Goal: Task Accomplishment & Management: Complete application form

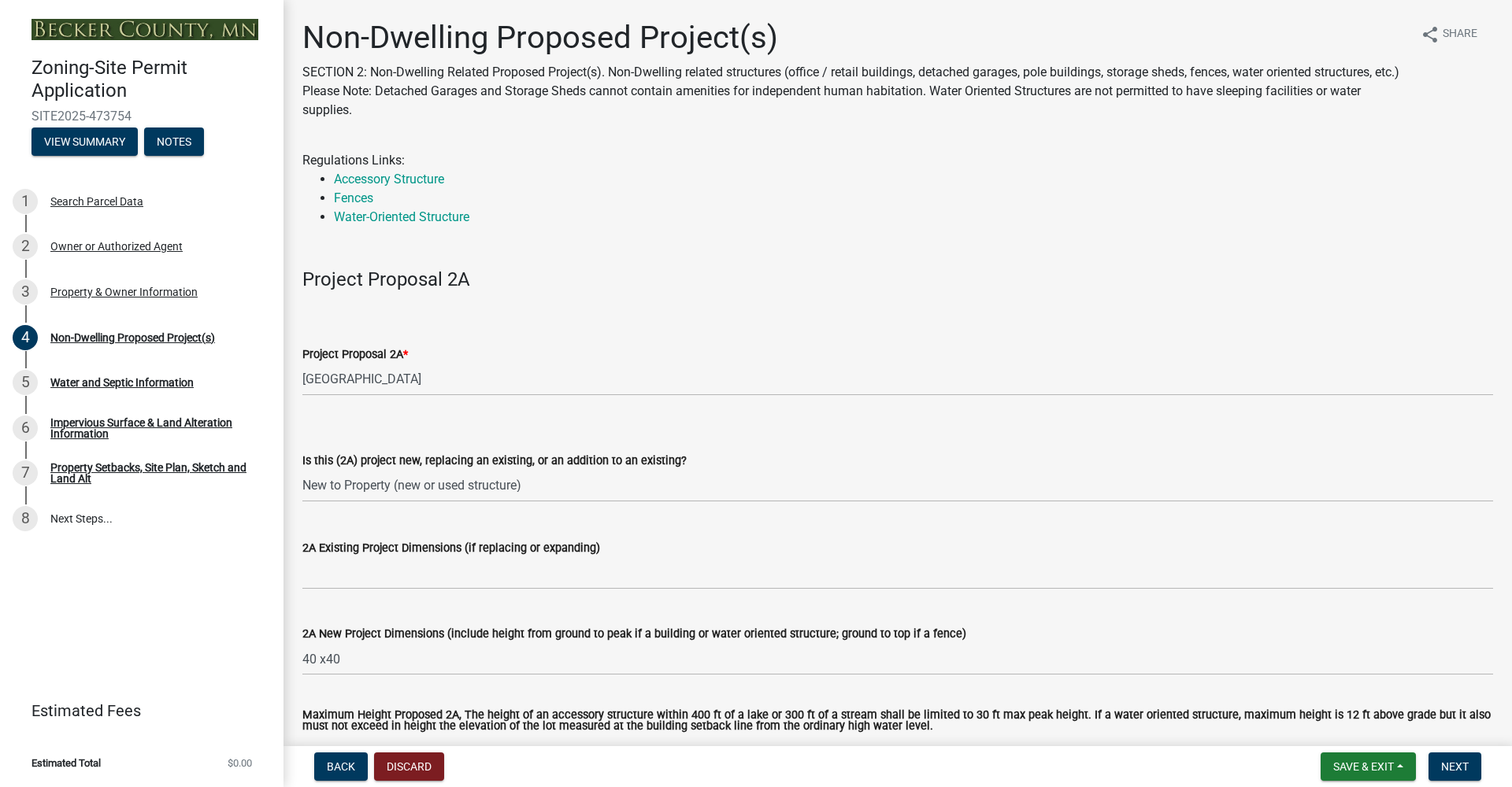
select select "6ced1b54-2913-4dbf-9776-23baa6524e46"
select select "3a2d96d3-fd69-4ed9-bae4-7a5aa03a7e58"
select select "cf118f3b-6469-426f-b247-8aeebfb0198d"
select select "d5258256-81e9-4688-bc84-b01445ee29b6"
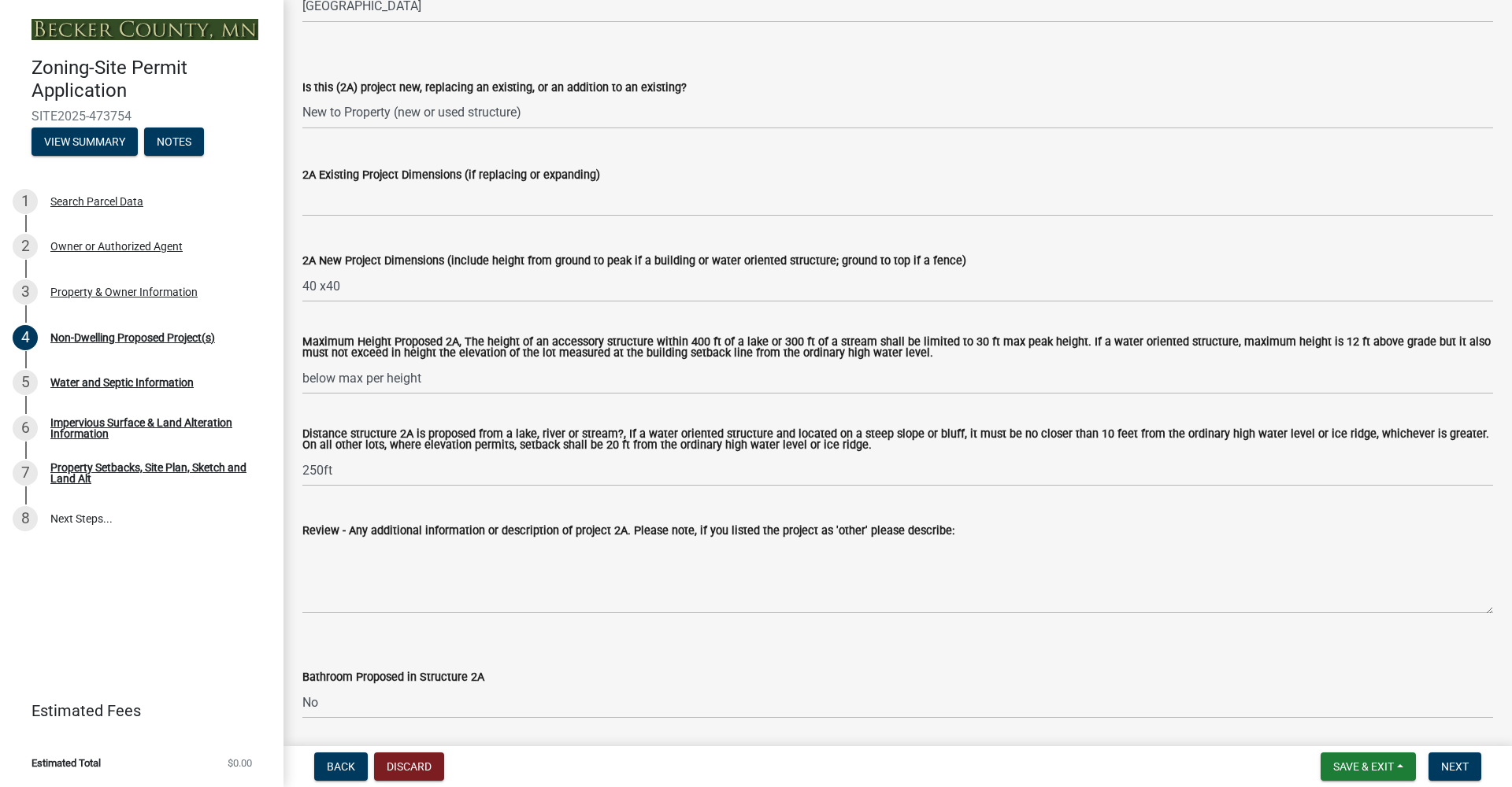
scroll to position [353, 0]
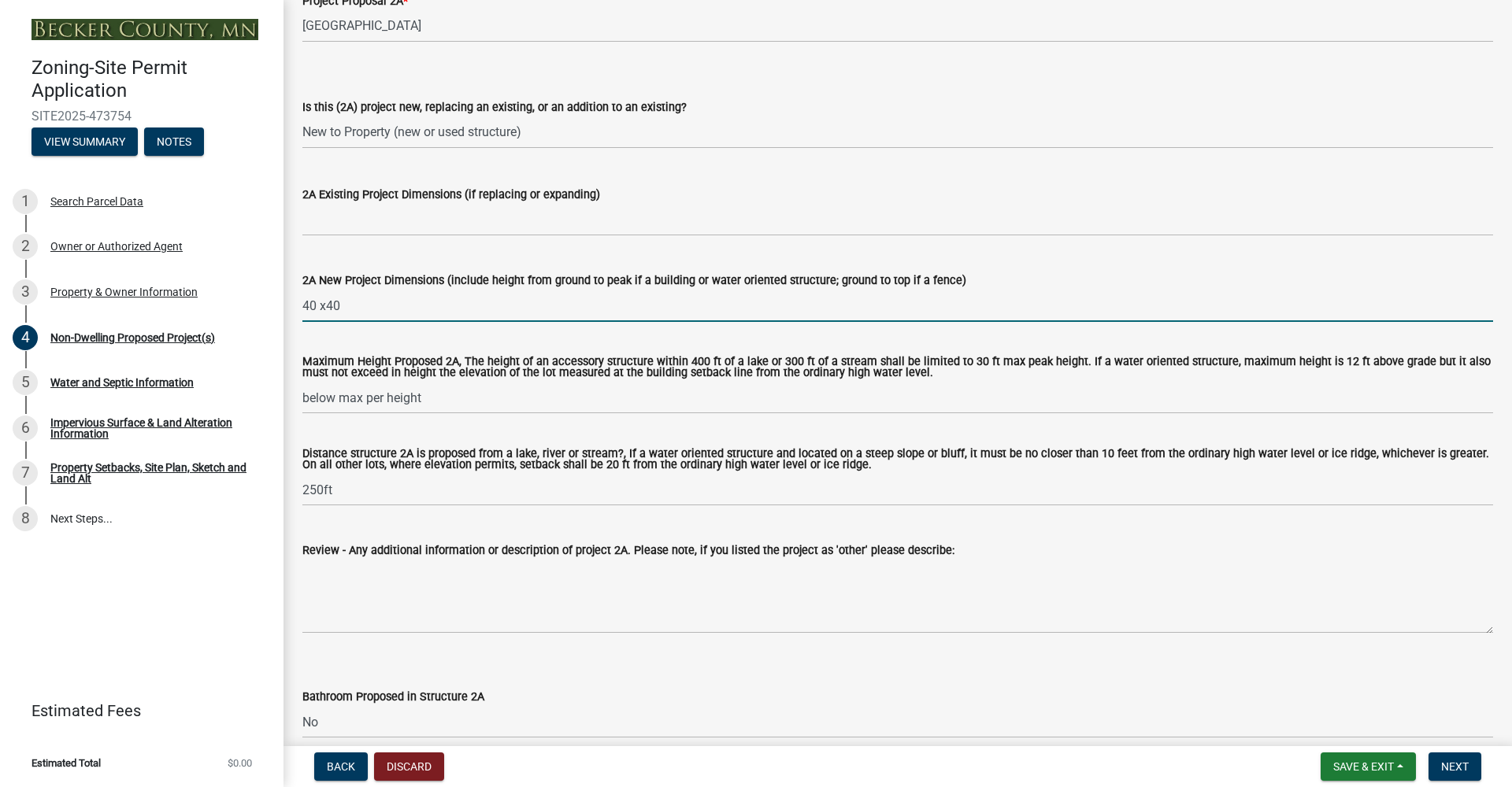
click at [702, 307] on input "40 x40" at bounding box center [897, 306] width 1190 height 32
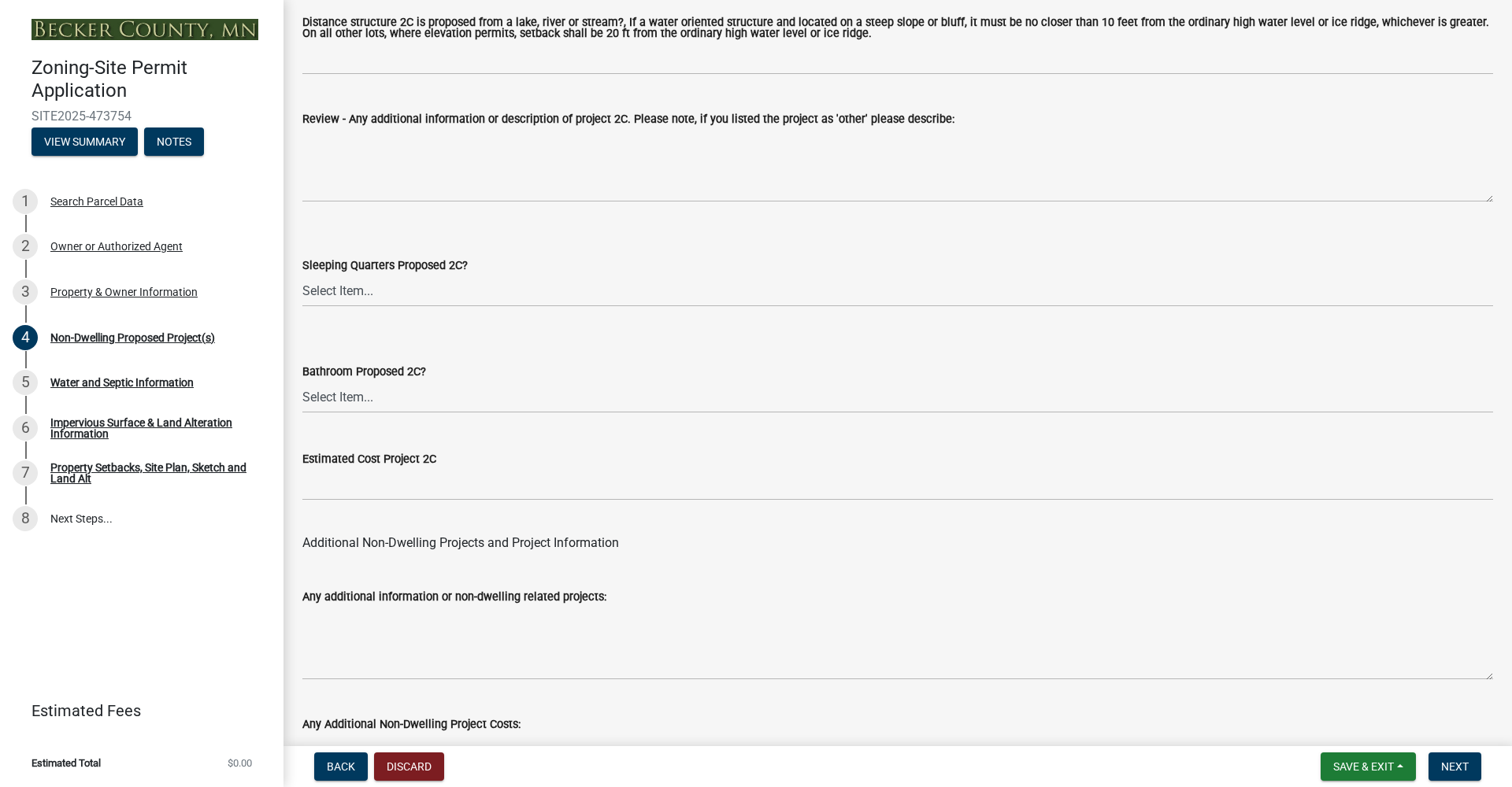
scroll to position [3033, 0]
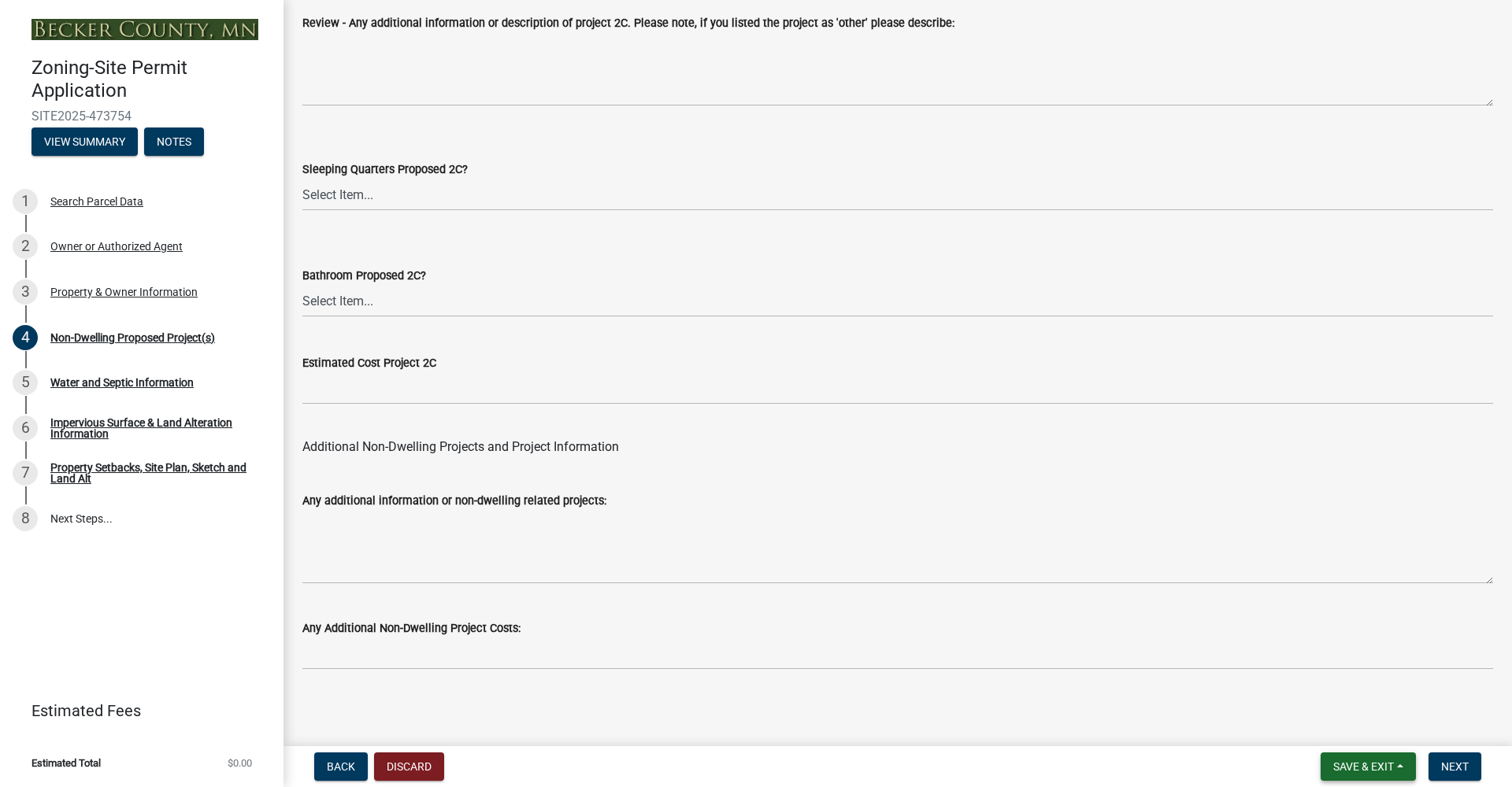
type input "40 x40 height of 20 ft"
click at [1376, 771] on span "Save & Exit" at bounding box center [1363, 767] width 61 height 13
click at [1452, 766] on span "Next" at bounding box center [1454, 767] width 28 height 13
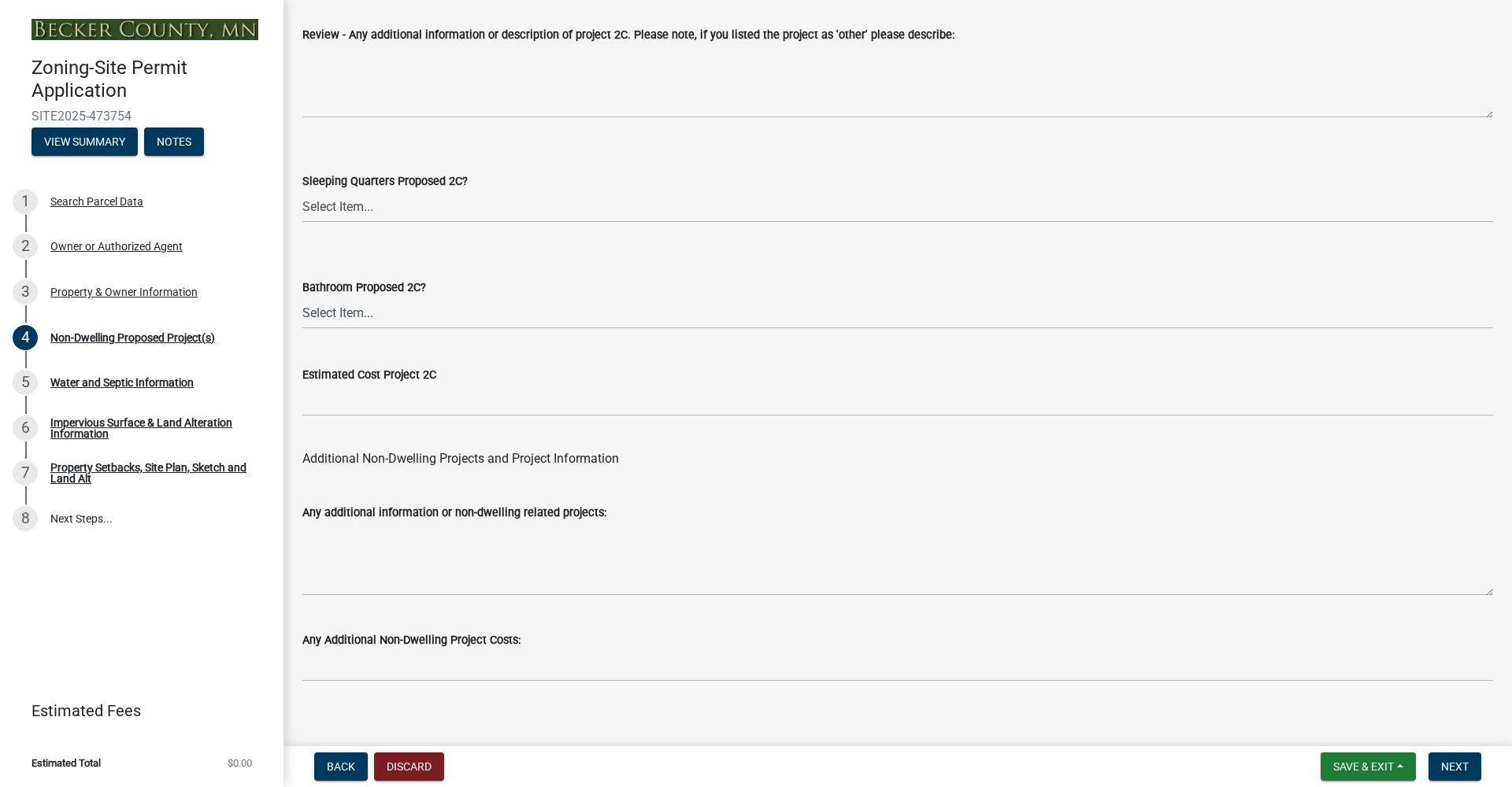
scroll to position [3065, 0]
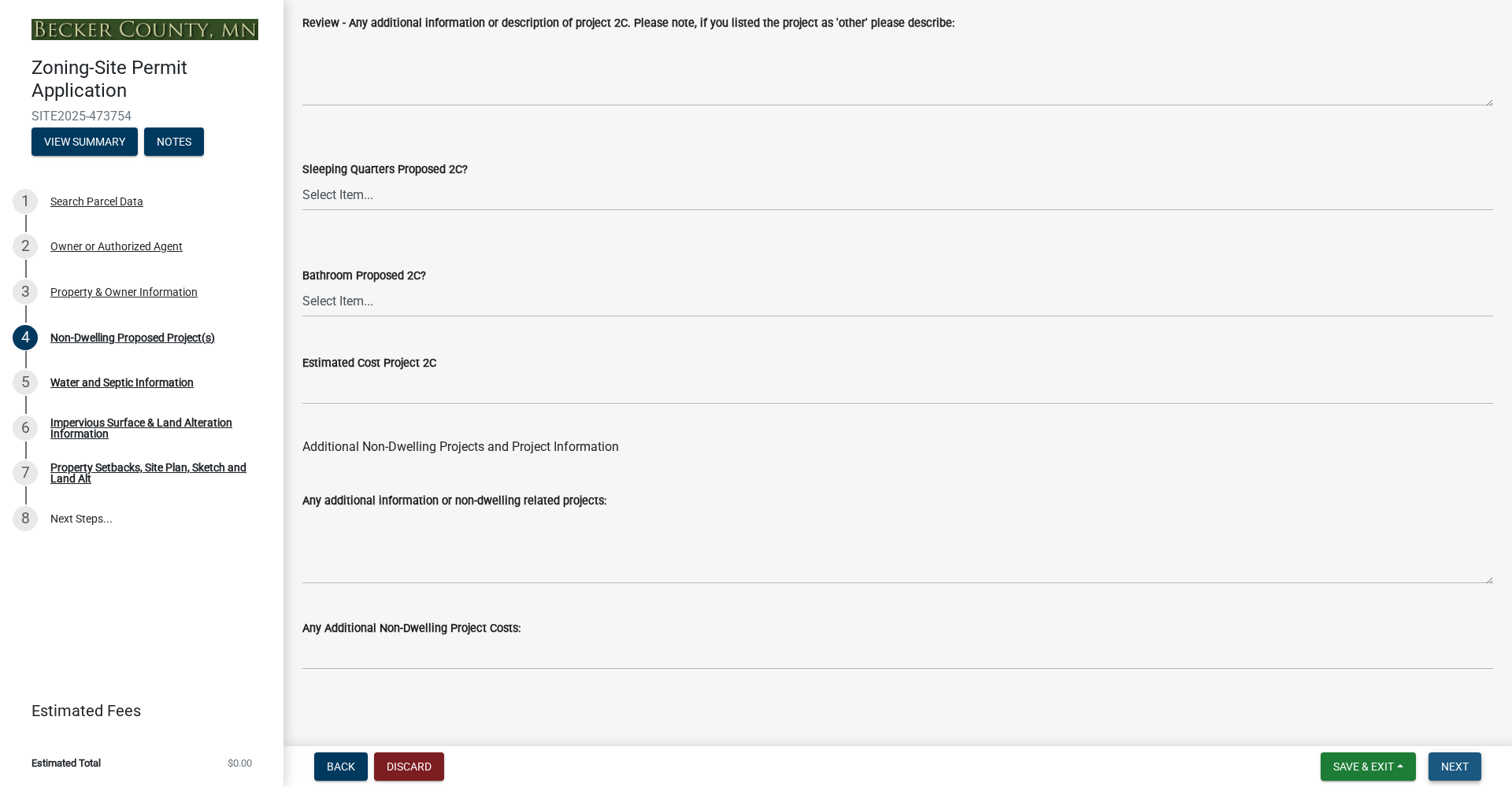
click at [1466, 778] on button "Next" at bounding box center [1454, 766] width 53 height 28
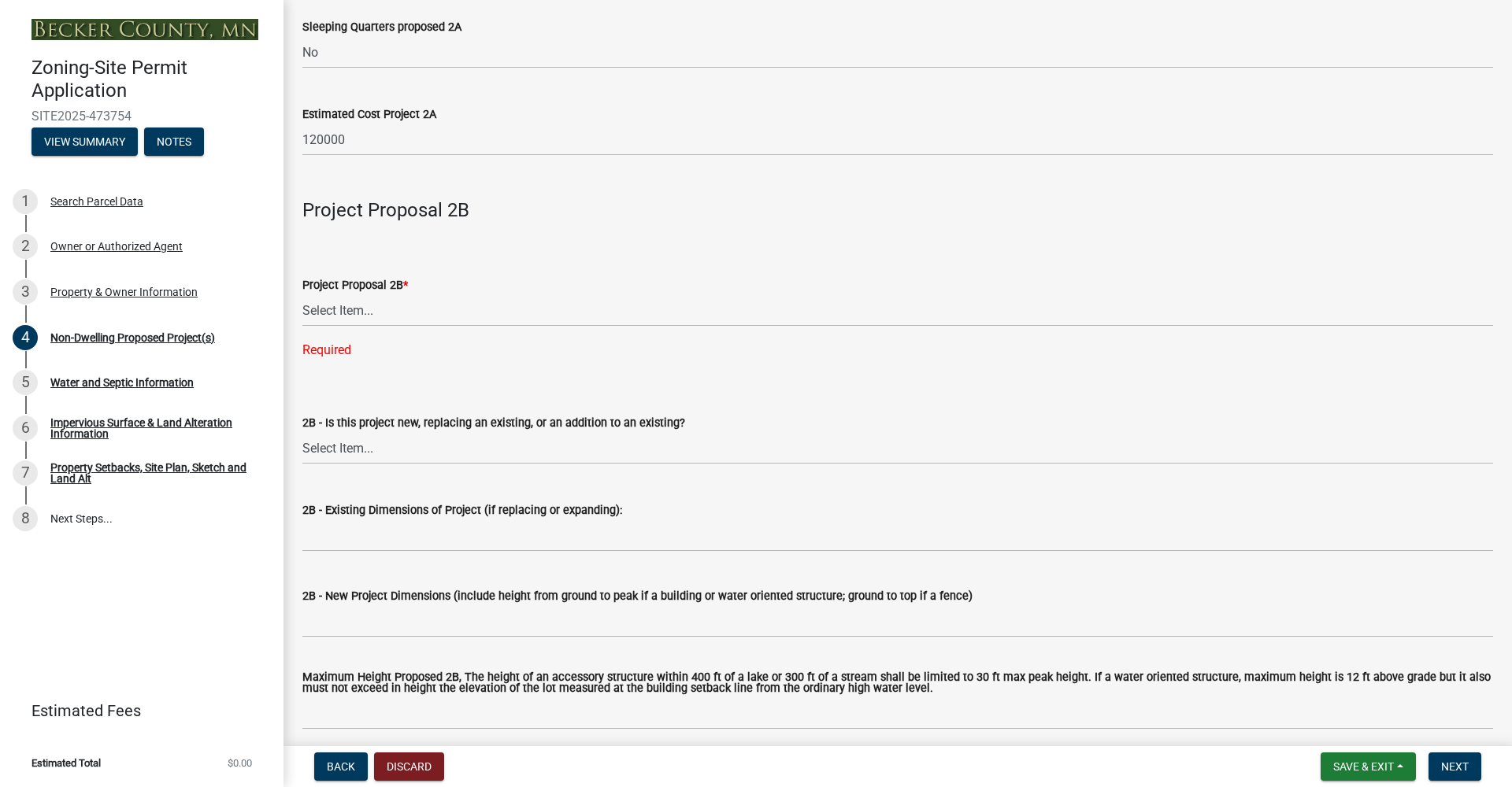
scroll to position [1118, 0]
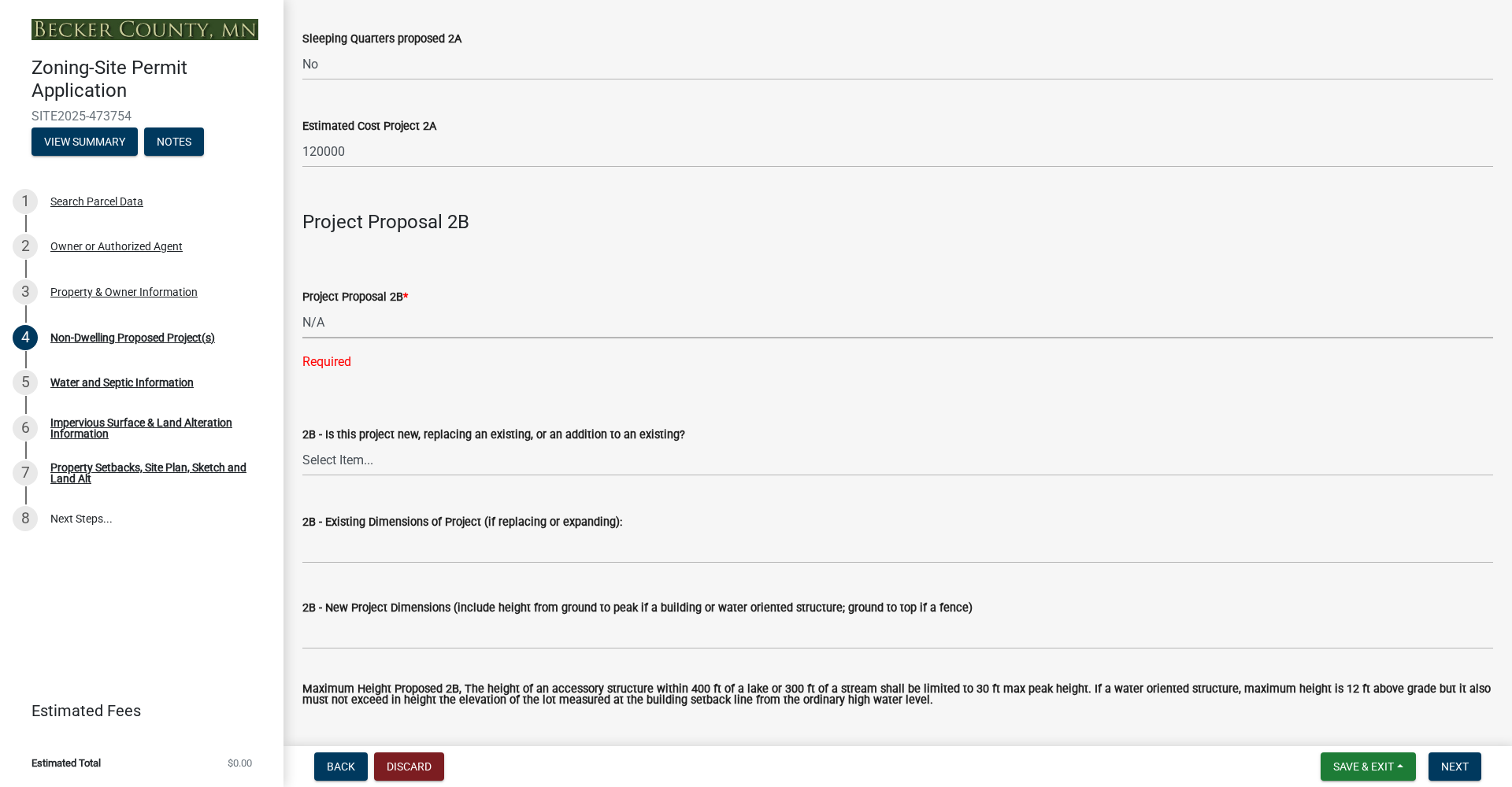
select select "258cbdbc-8629-455d-9fed-6a57bf82144e"
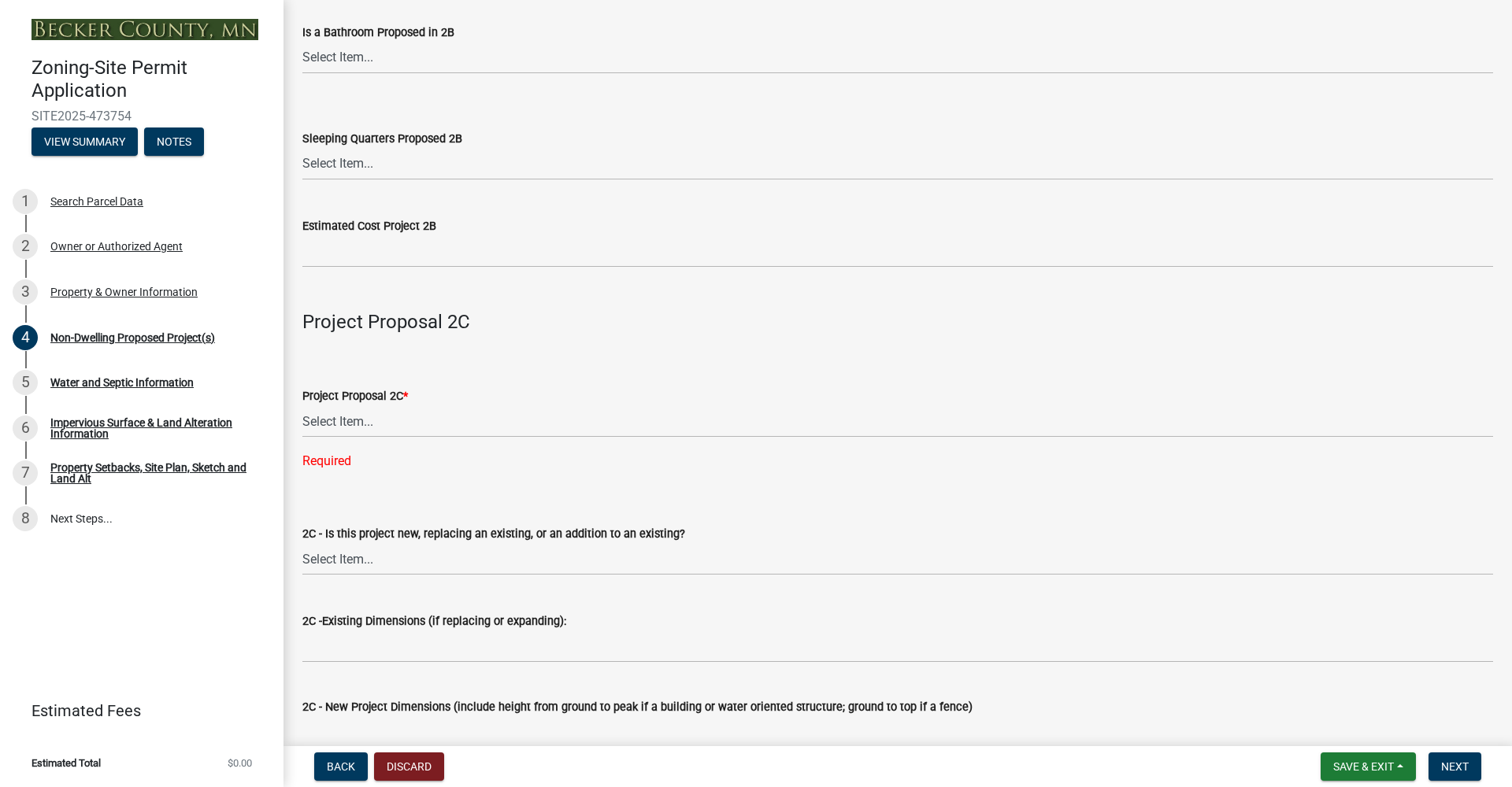
scroll to position [2091, 0]
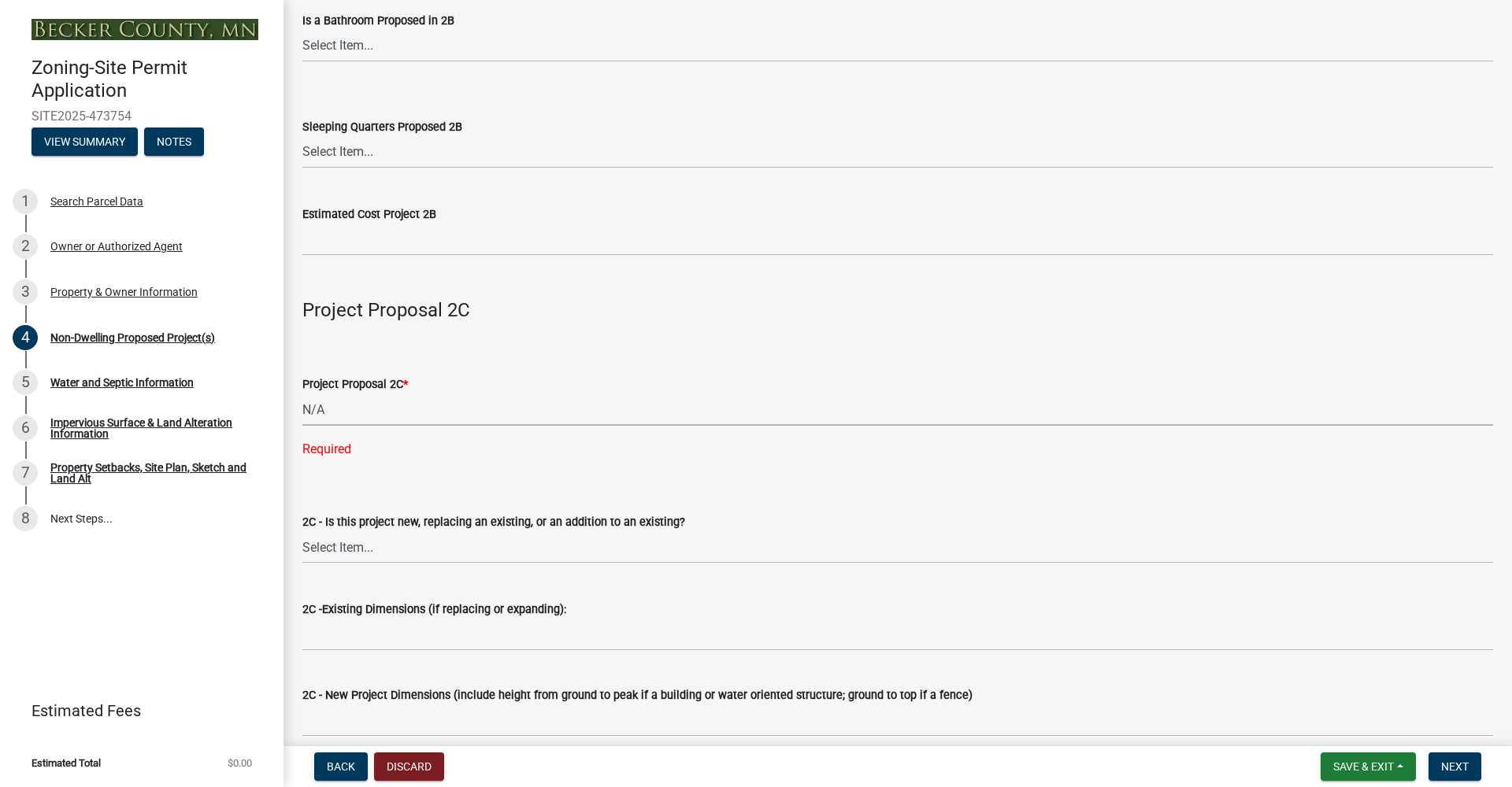
select select "a9a8393f-3c28-47b8-b6d9-84c94641c3fc"
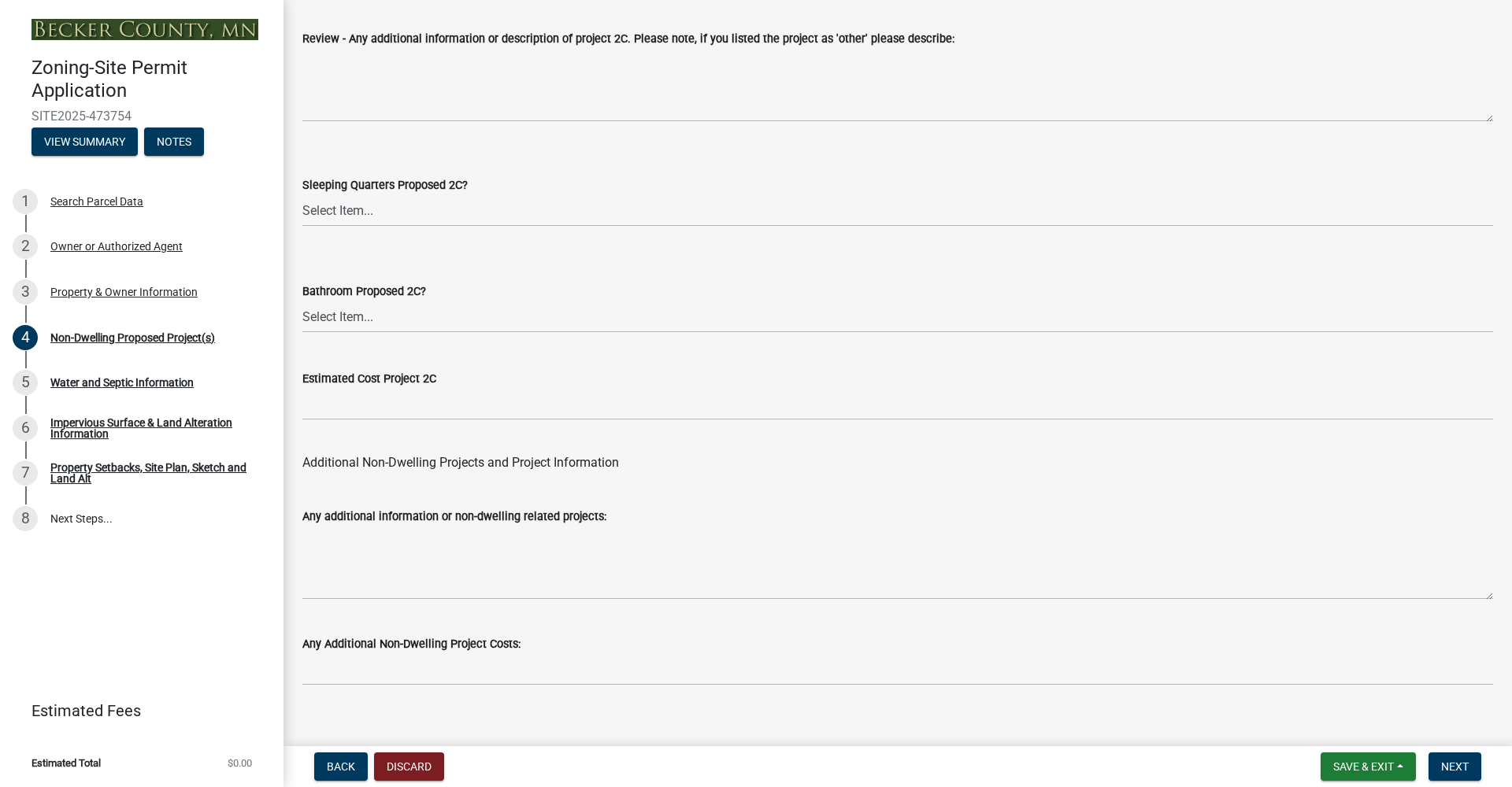
scroll to position [3002, 0]
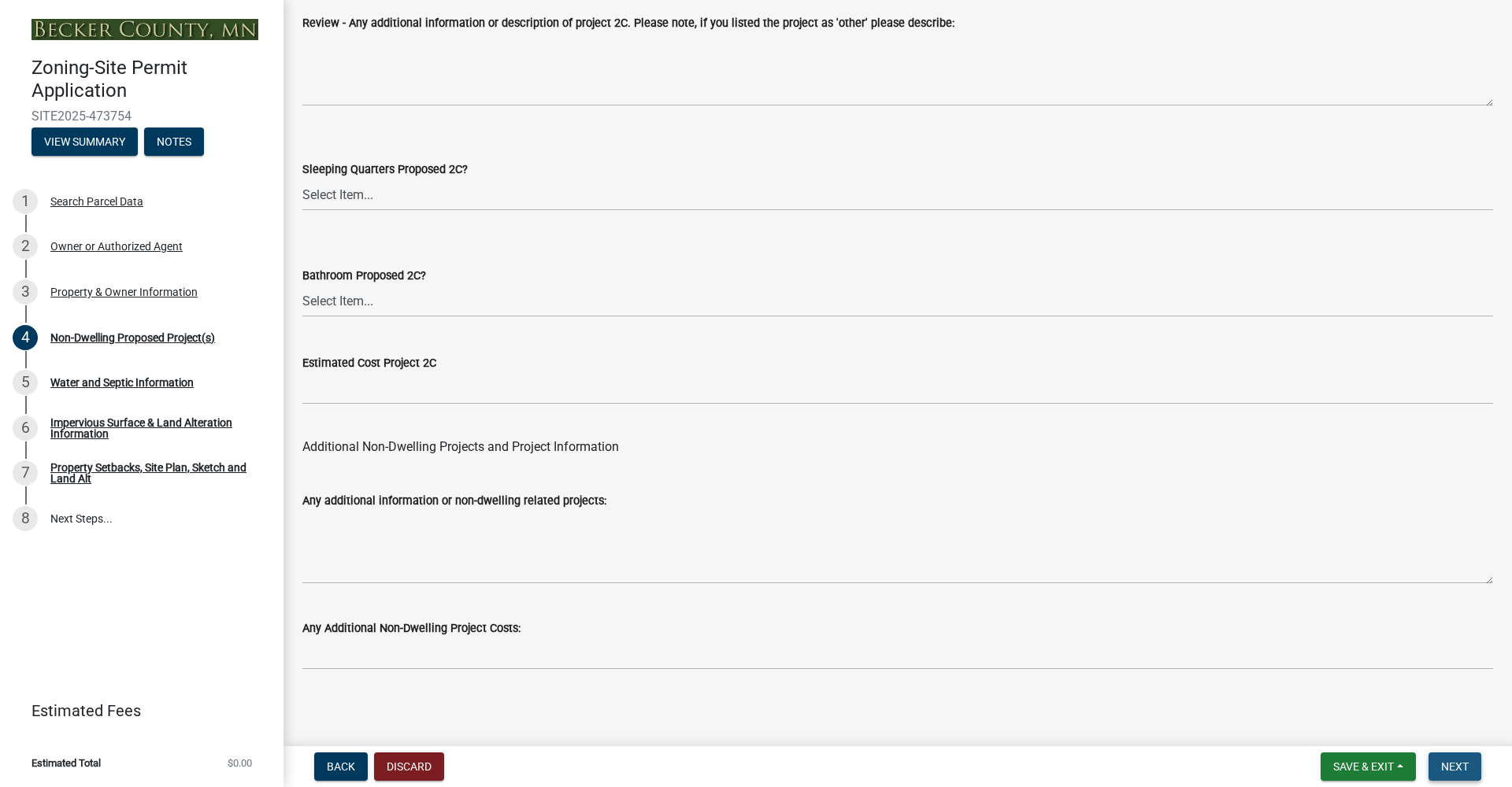
click at [1449, 776] on button "Next" at bounding box center [1454, 766] width 53 height 28
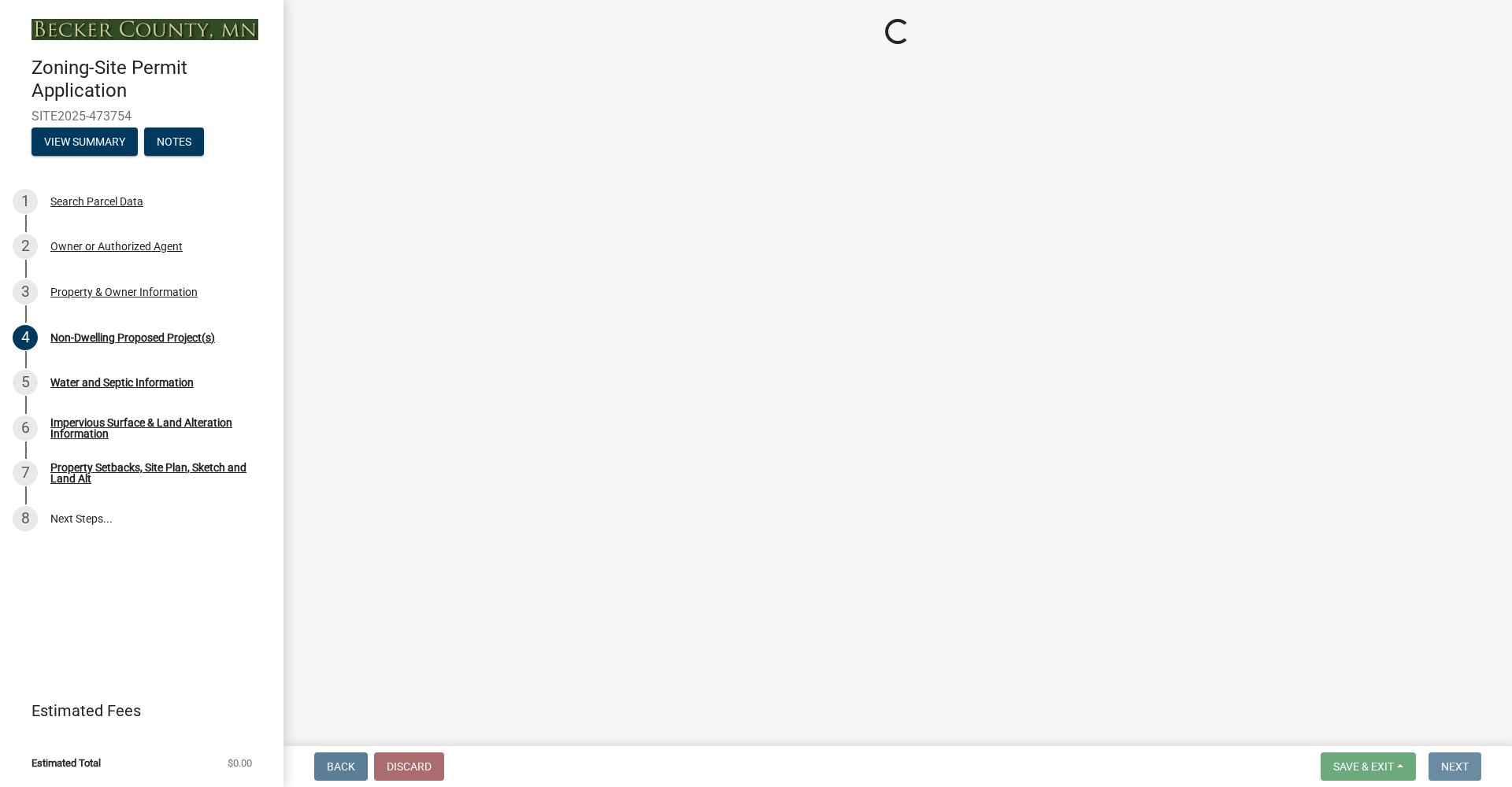
scroll to position [0, 0]
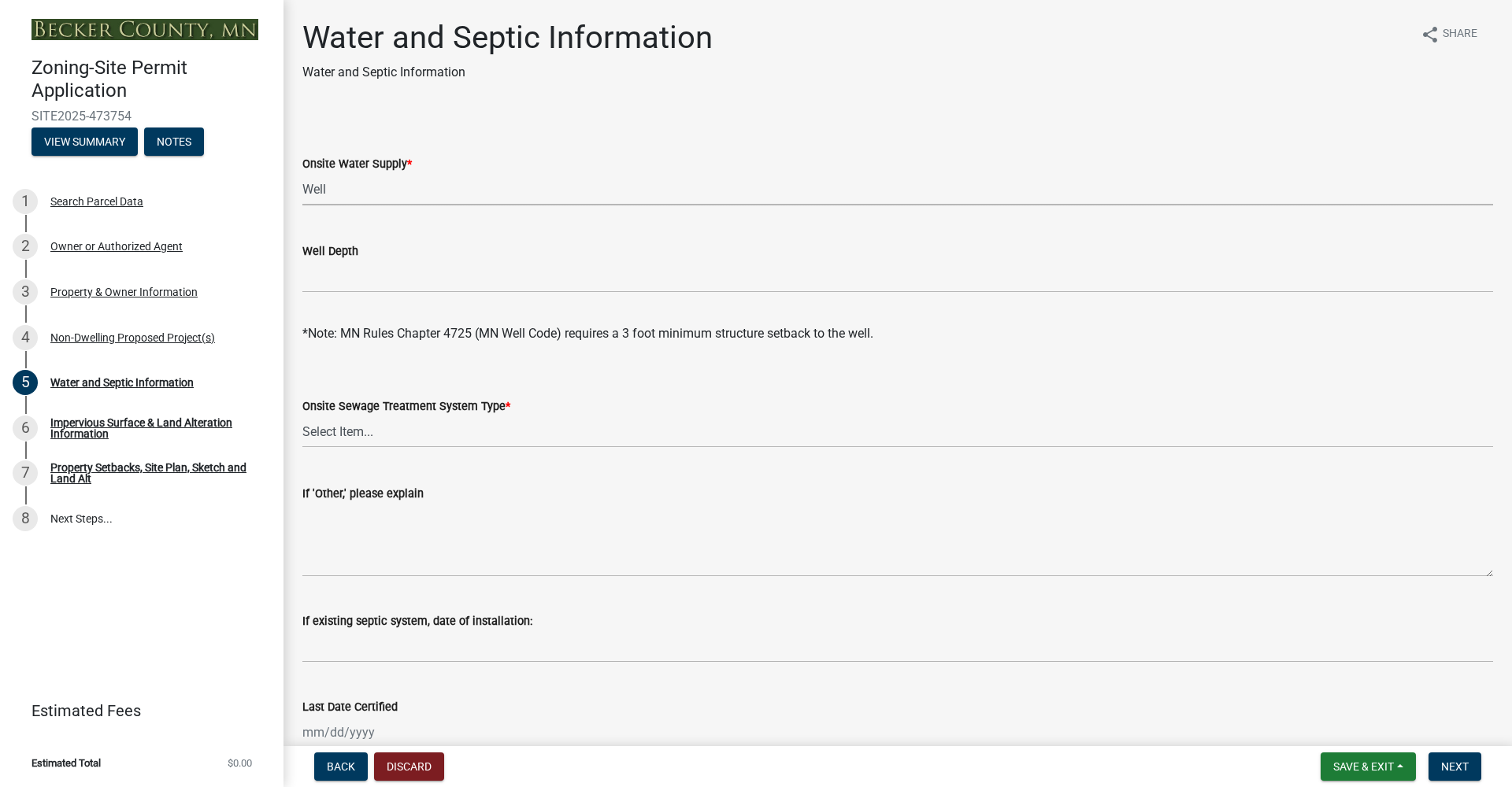
select select "9c51a48b-0bee-4836-8d5c-beab6e77ad2a"
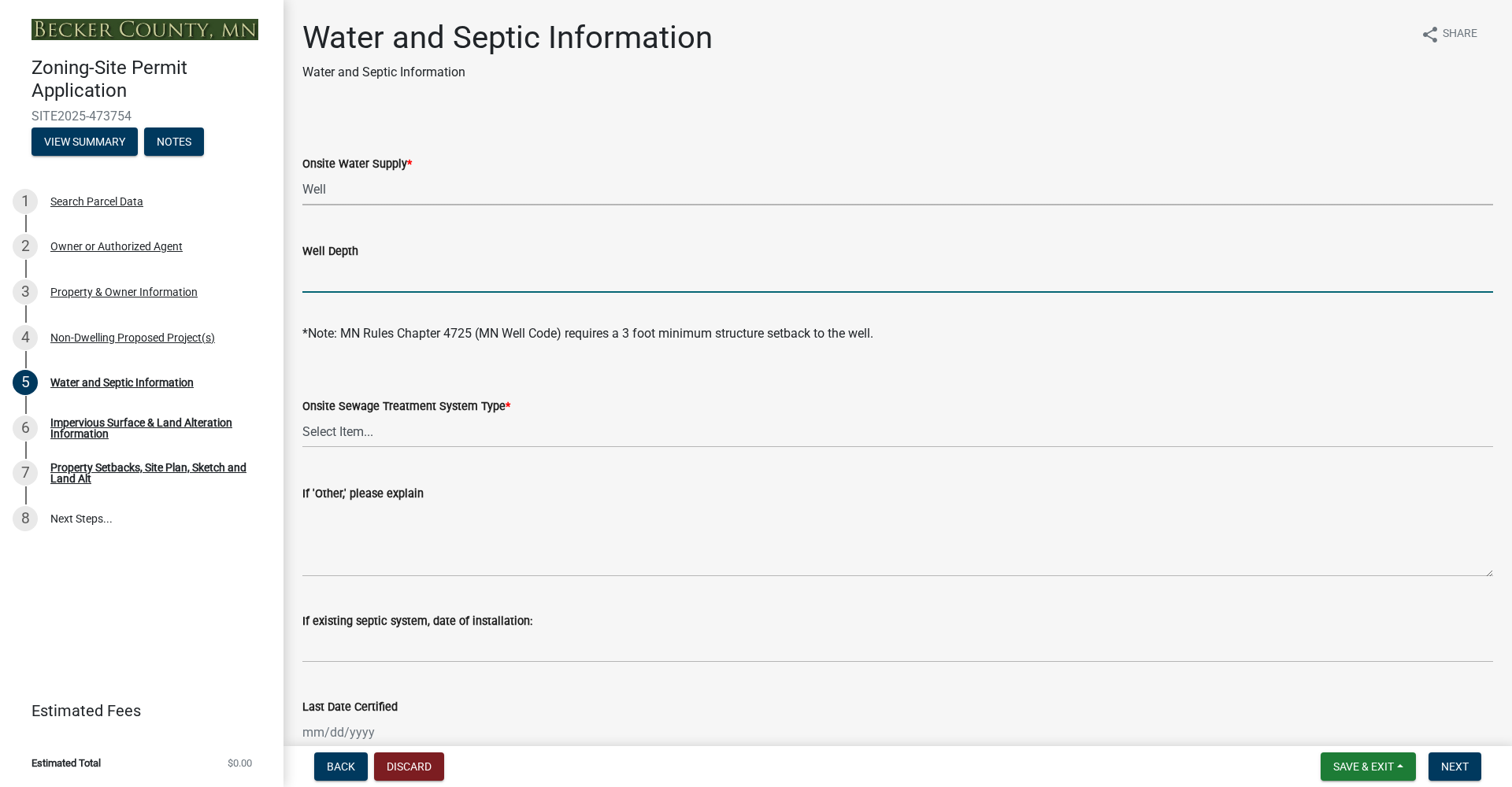
click at [384, 287] on input "Well Depth" at bounding box center [897, 277] width 1190 height 32
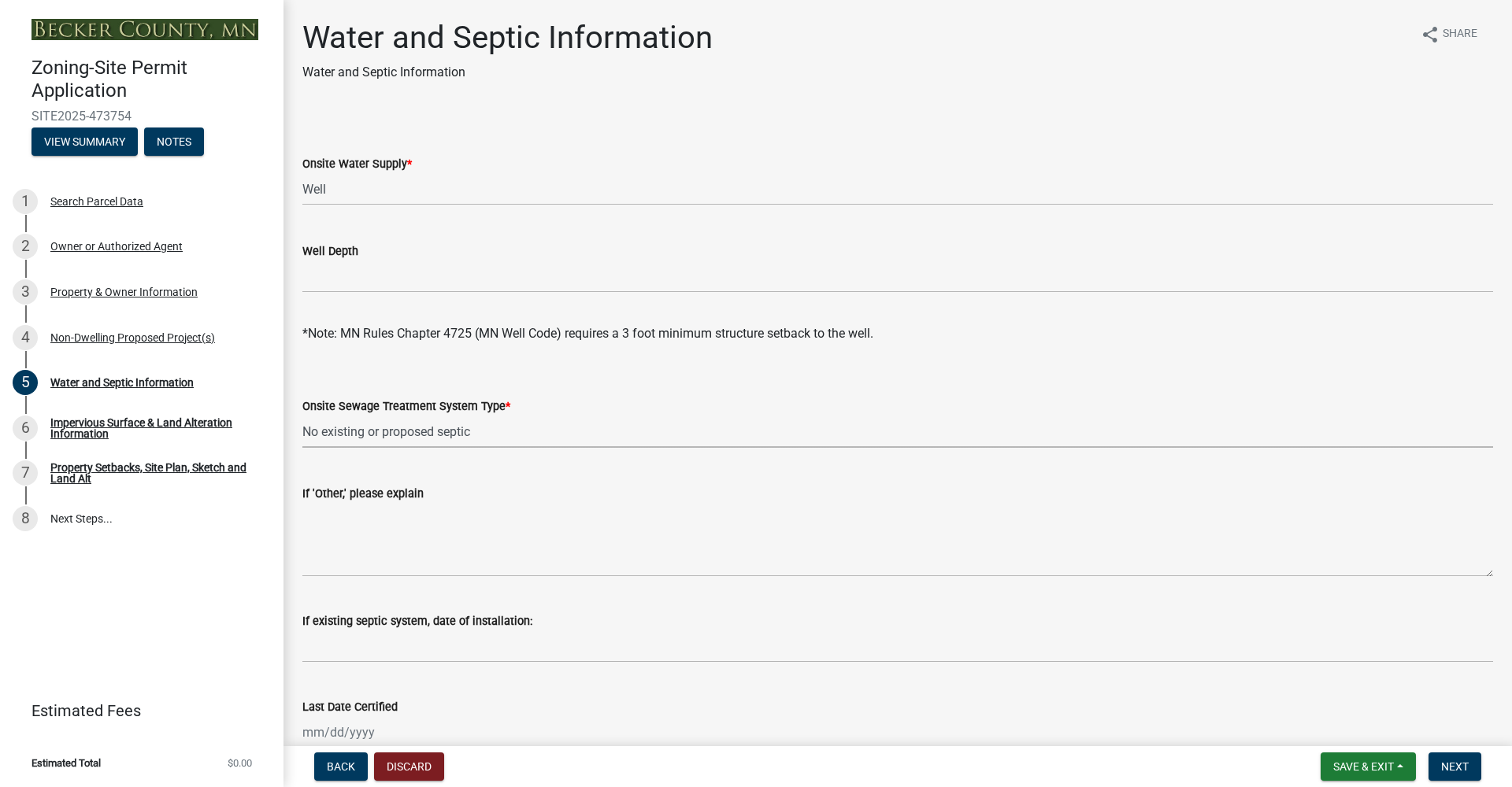
select select "a01a1fb1-1490-43e2-af36-29ac4cf5629f"
select select "36c179e4-d9bc-4e26-9fa7-a2562bd8114c"
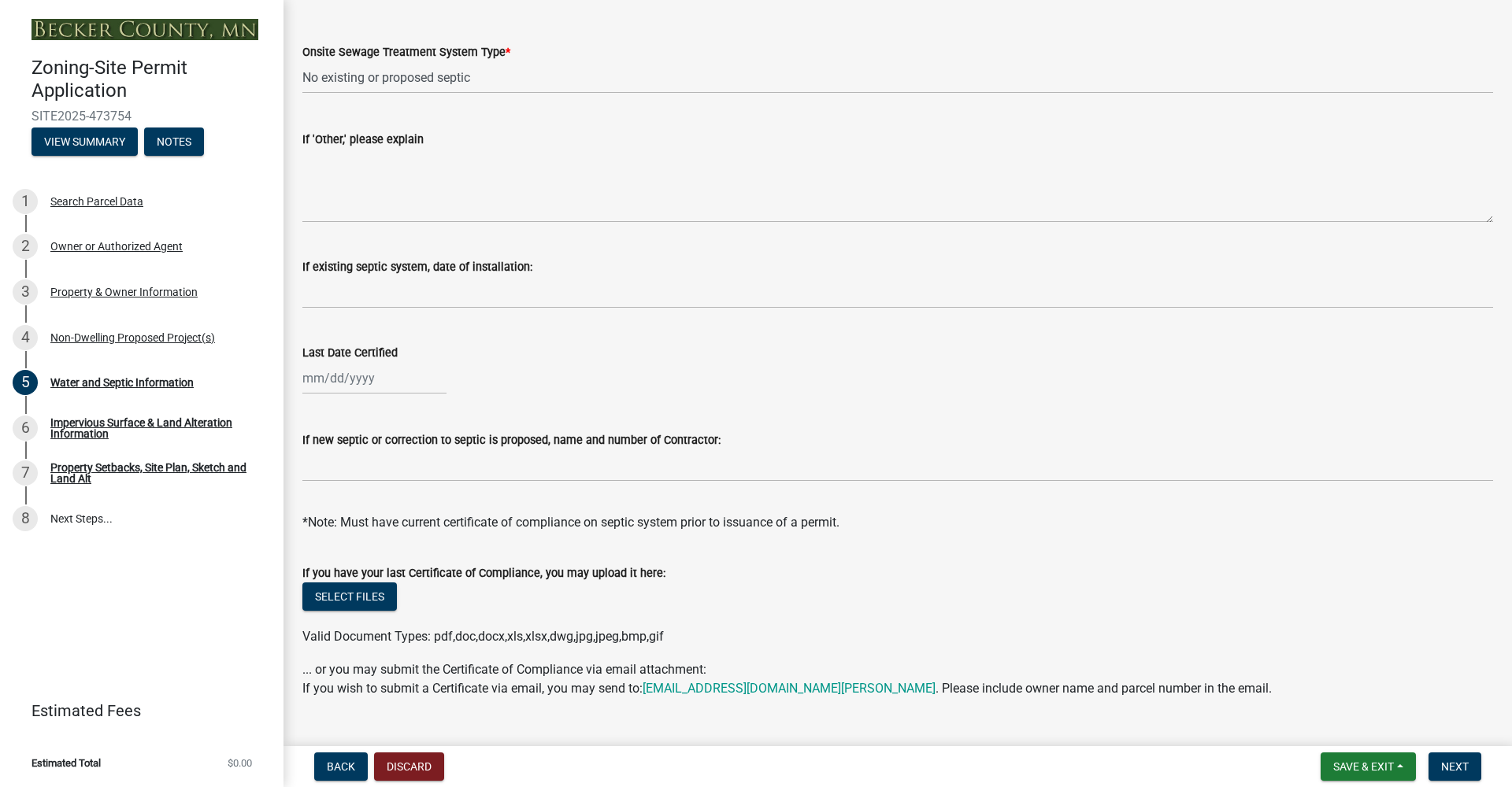
scroll to position [387, 0]
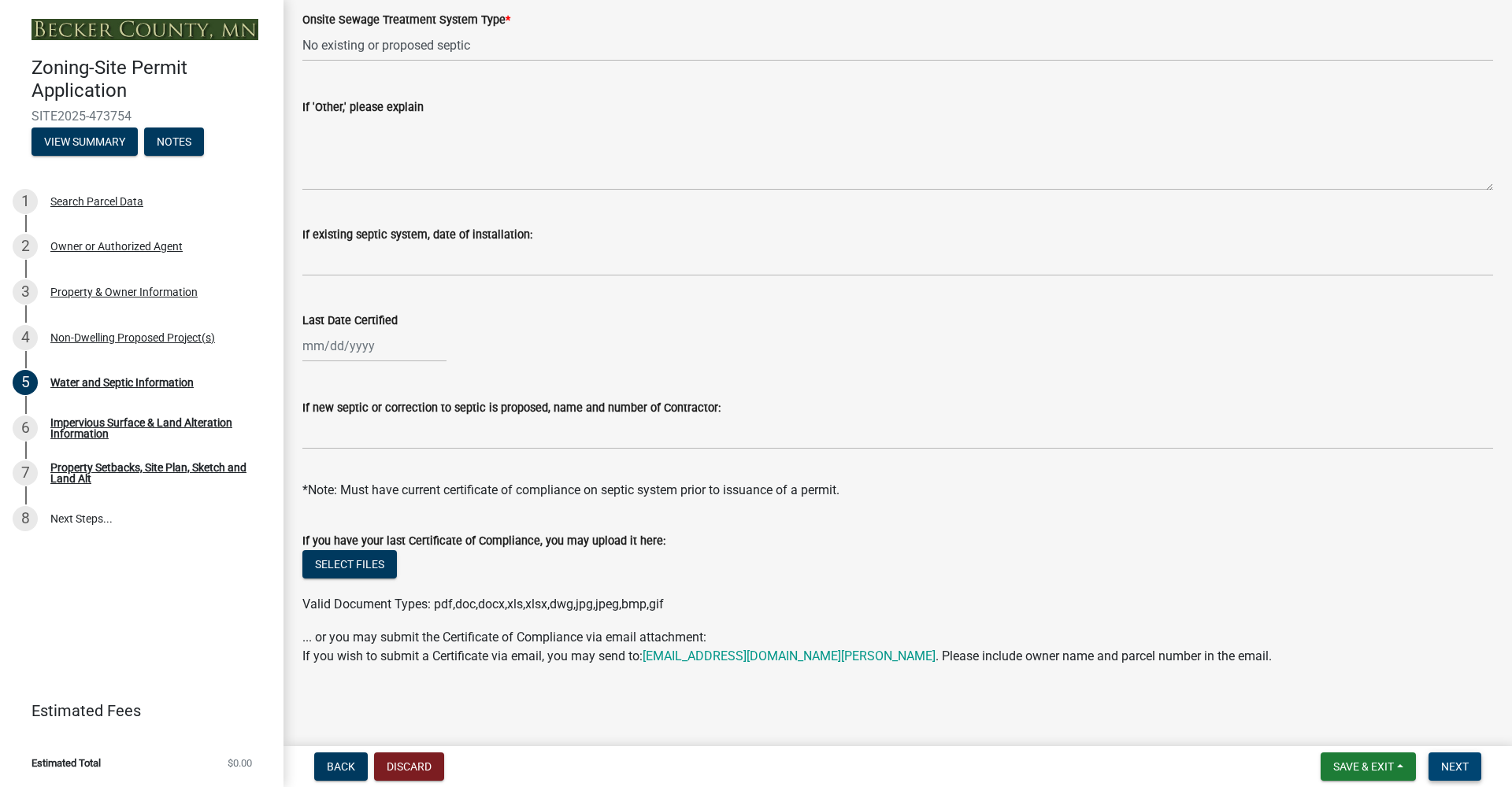
click at [1464, 767] on span "Next" at bounding box center [1454, 767] width 28 height 13
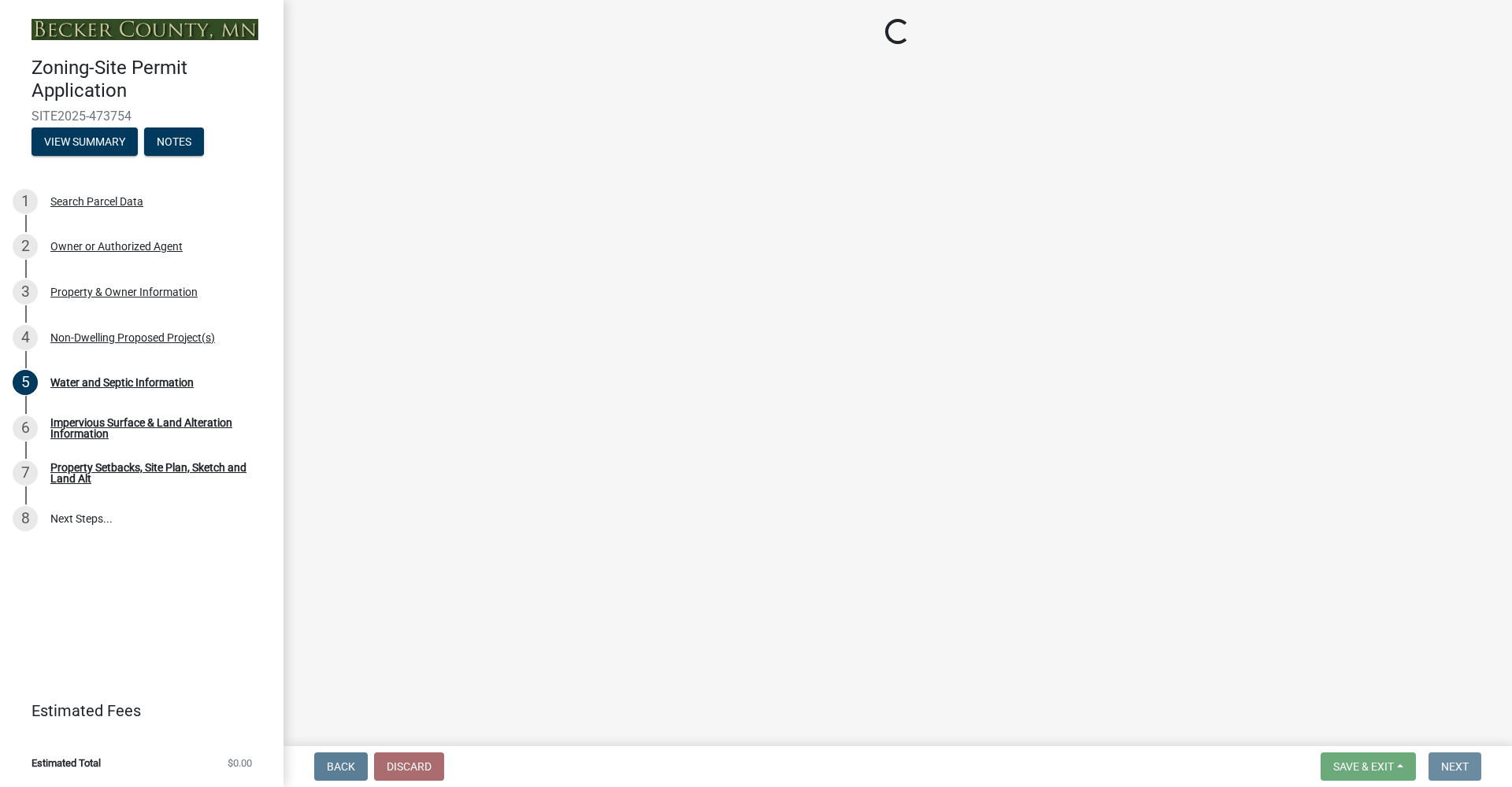
scroll to position [0, 0]
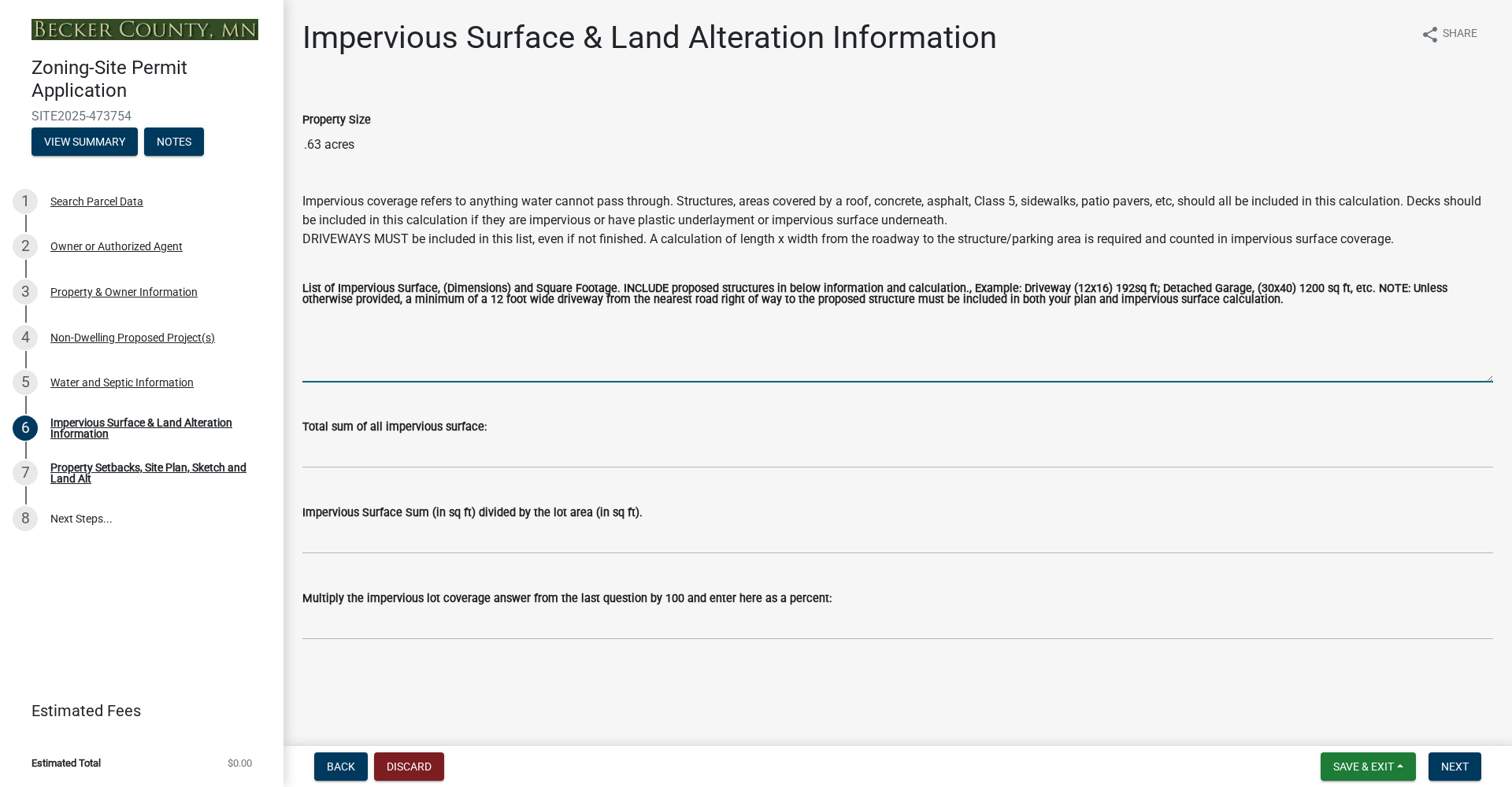
click at [347, 353] on textarea "List of Impervious Surface, (Dimensions) and Square Footage. INCLUDE proposed s…" at bounding box center [897, 345] width 1190 height 74
click at [435, 322] on textarea "List of Impervious Surface, (Dimensions) and Square Footage. INCLUDE proposed s…" at bounding box center [897, 345] width 1190 height 74
click at [333, 319] on textarea "shop 1600 sq ft" at bounding box center [897, 345] width 1190 height 74
click at [437, 315] on textarea "shop (40x40)1600 sq ft 600 sq ft" at bounding box center [897, 345] width 1190 height 74
click at [665, 318] on textarea "shop (40x40)1600 sq ft minimum drive way length. 600 sq ft" at bounding box center [897, 345] width 1190 height 74
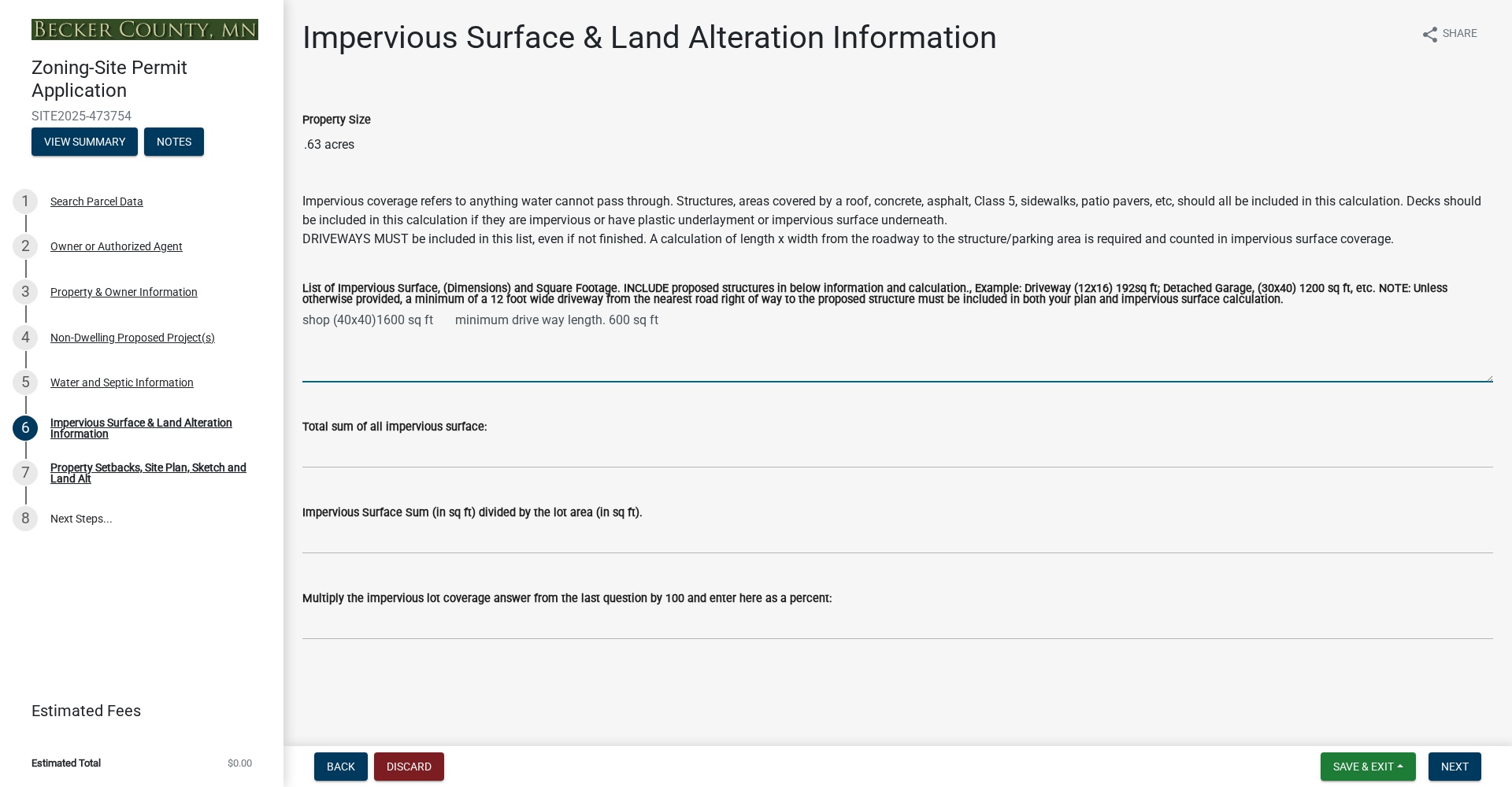
drag, startPoint x: 667, startPoint y: 322, endPoint x: 458, endPoint y: 324, distance: 209.0
click at [458, 324] on textarea "shop (40x40)1600 sq ft minimum drive way length. 600 sq ft" at bounding box center [897, 345] width 1190 height 74
click at [686, 326] on textarea "shop (40x40)1600 sq ft minimum drive way length. 600 sq ft" at bounding box center [897, 345] width 1190 height 74
click at [431, 322] on textarea "shop (40x40)1600 sq ft minimum drive way length. 600 sq ft." at bounding box center [897, 345] width 1190 height 74
type textarea "shop (40x40)1600 sq ft. minimum drive way length. 600 sq ft."
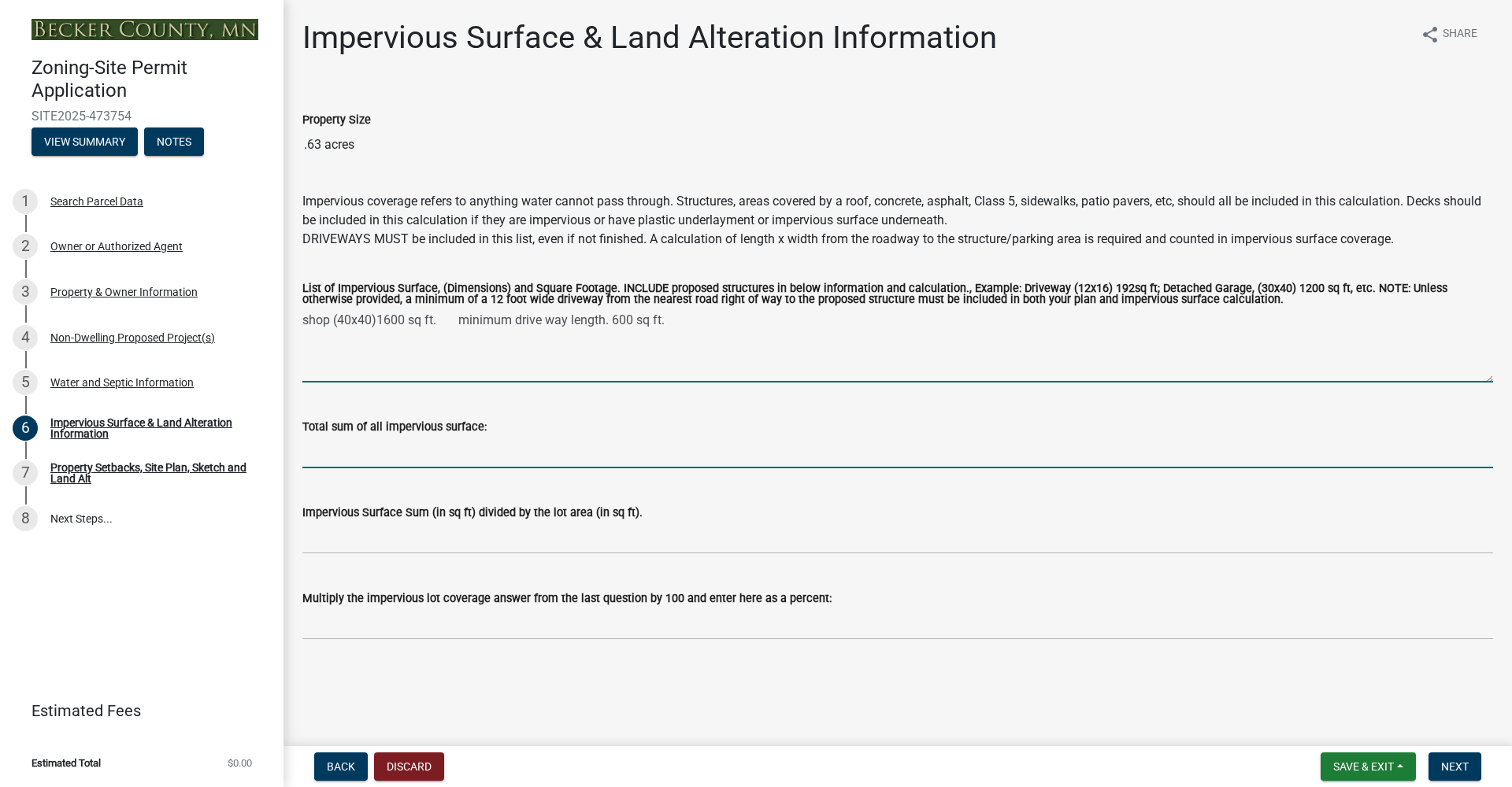
click at [403, 451] on input "Total sum of all impervious surface:" at bounding box center [897, 452] width 1190 height 32
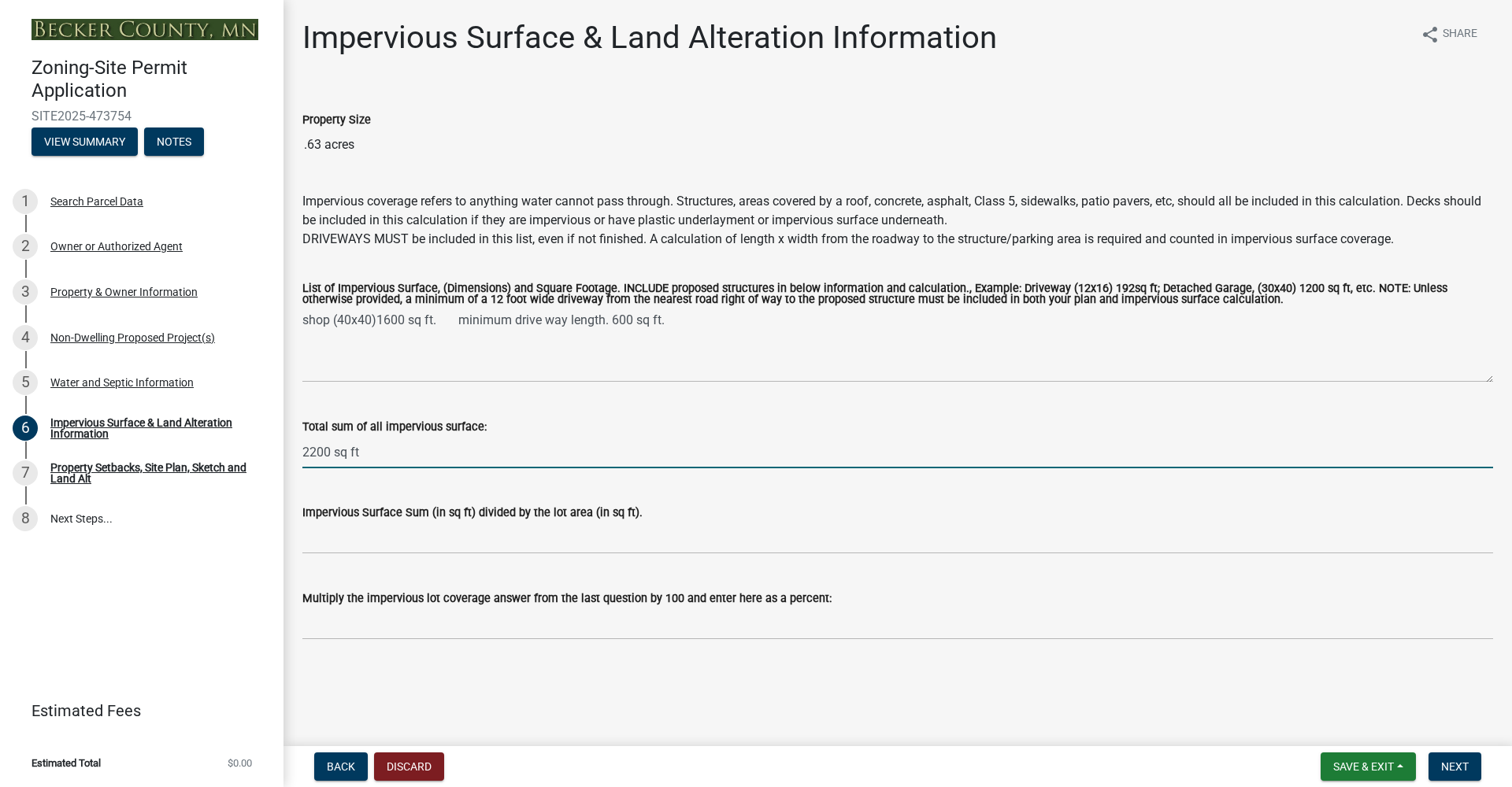
type input "2200 sq ft"
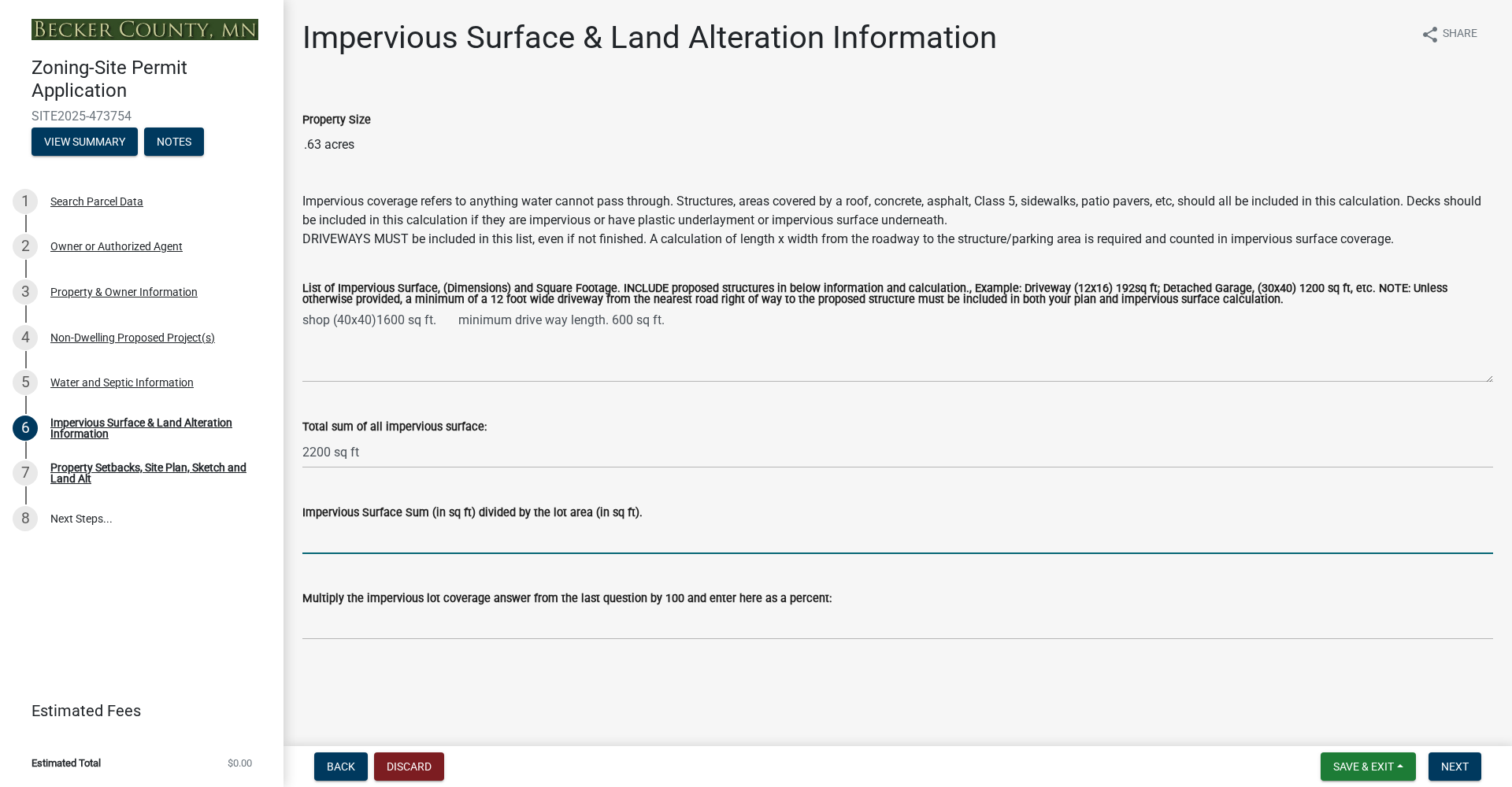
click at [470, 539] on input "Impervious Surface Sum (in sq ft) divided by the lot area (in sq ft)." at bounding box center [897, 538] width 1190 height 32
type input ".08"
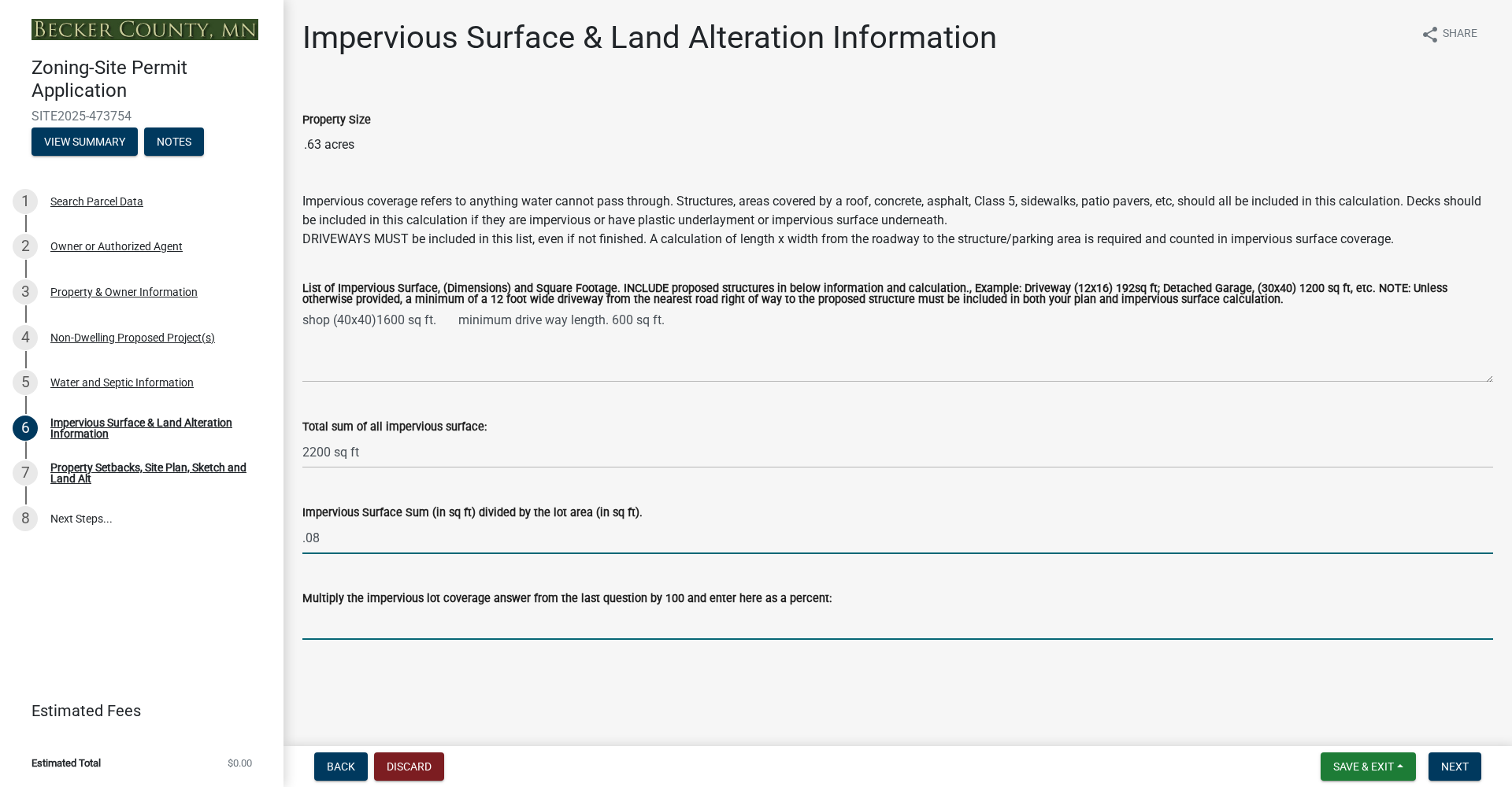
click at [441, 629] on input "Multiply the impervious lot coverage answer from the last question by 100 and e…" at bounding box center [897, 624] width 1190 height 32
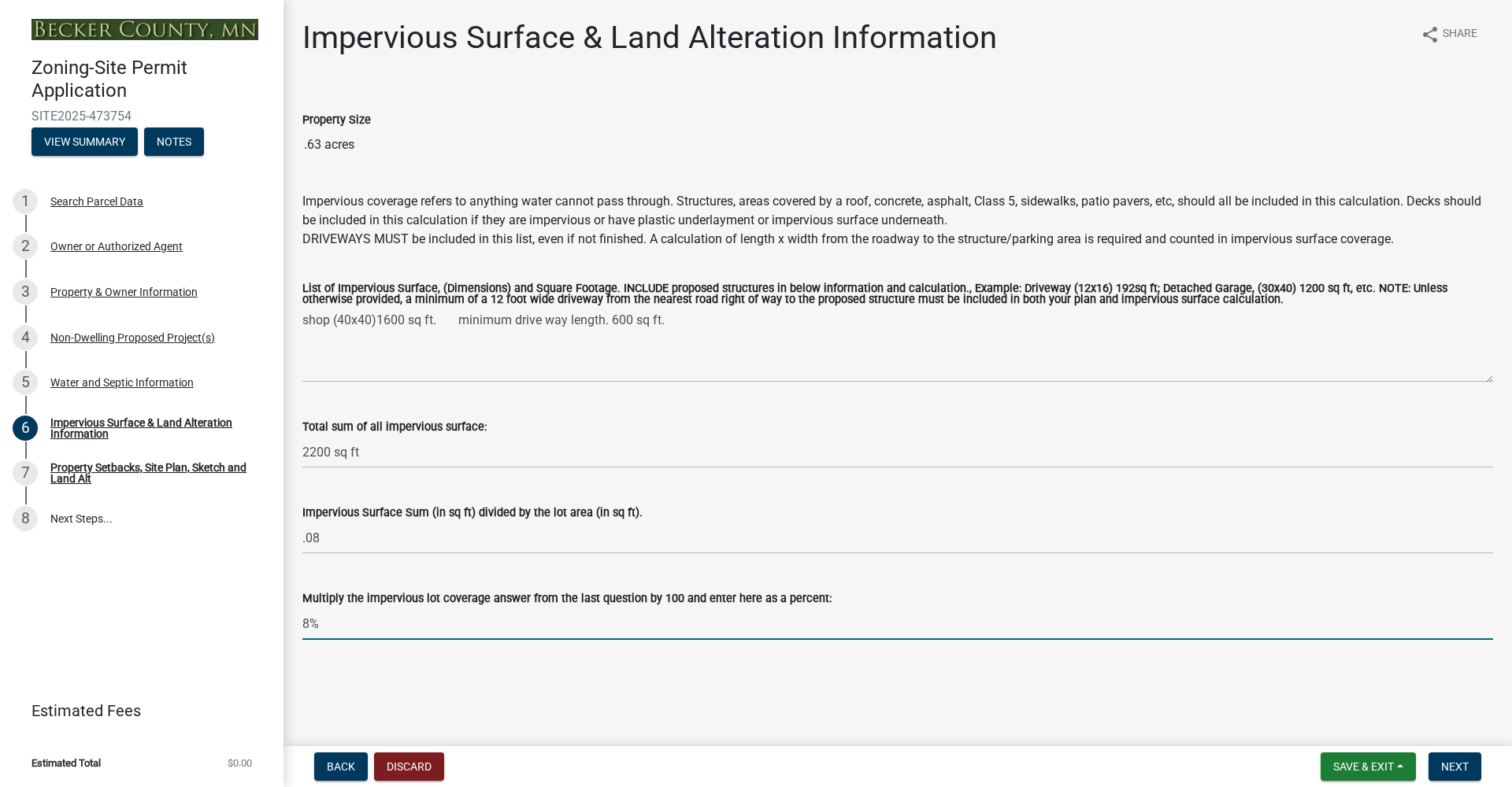
type input "8%"
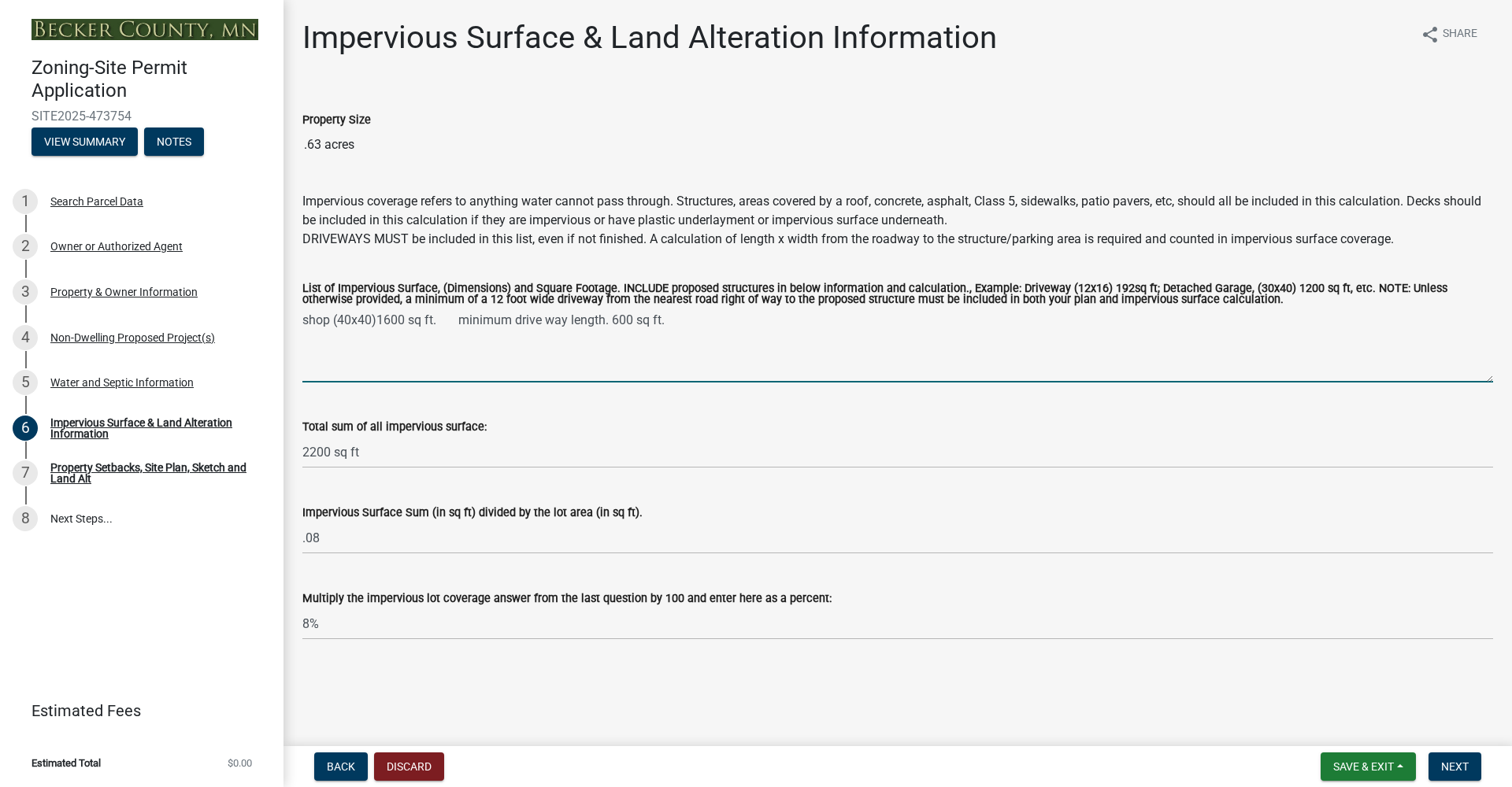
click at [513, 318] on textarea "shop (40x40)1600 sq ft. minimum drive way length. 600 sq ft." at bounding box center [897, 345] width 1190 height 74
type textarea "shop (40x40)1600 sq ft. drive way length. 600 sq ft."
click at [1454, 765] on span "Next" at bounding box center [1454, 767] width 28 height 13
